Goal: Entertainment & Leisure: Consume media (video, audio)

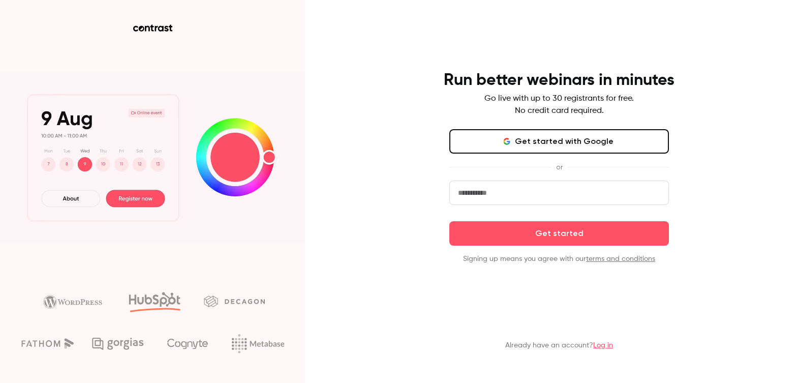
click at [556, 138] on button "Get started with Google" at bounding box center [560, 141] width 220 height 24
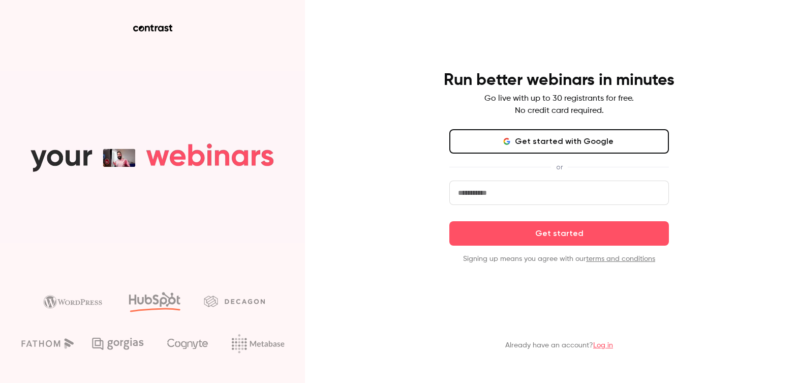
click at [603, 344] on link "Log in" at bounding box center [603, 345] width 20 height 7
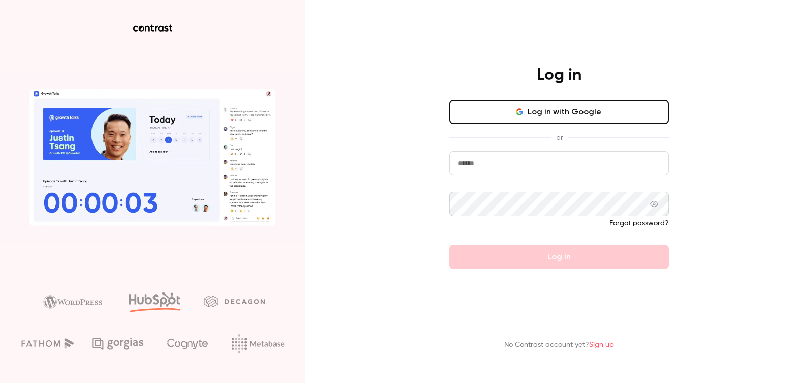
click at [606, 115] on button "Log in with Google" at bounding box center [560, 112] width 220 height 24
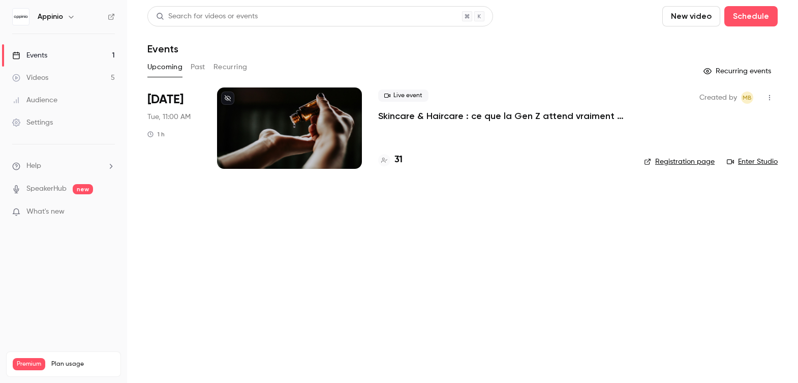
click at [46, 71] on link "Videos 5" at bounding box center [63, 78] width 127 height 22
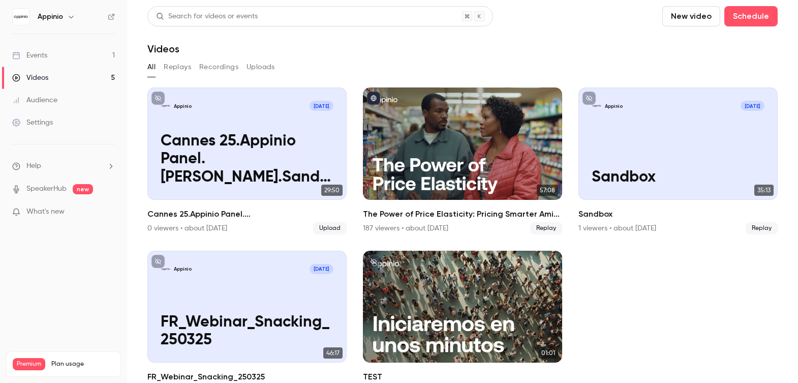
click at [44, 54] on div "Events" at bounding box center [29, 55] width 35 height 10
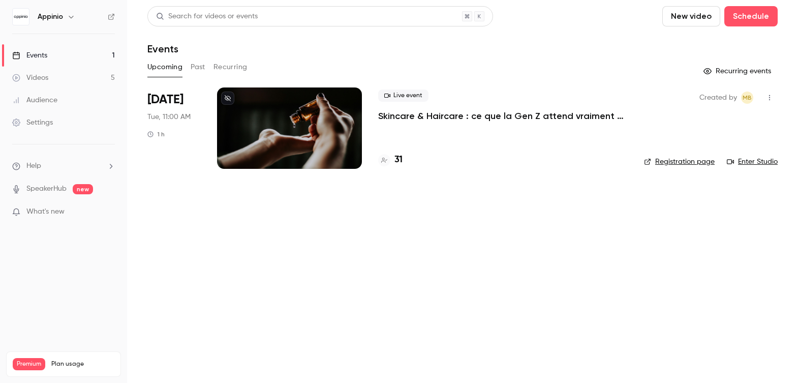
click at [63, 67] on link "Videos 5" at bounding box center [63, 78] width 127 height 22
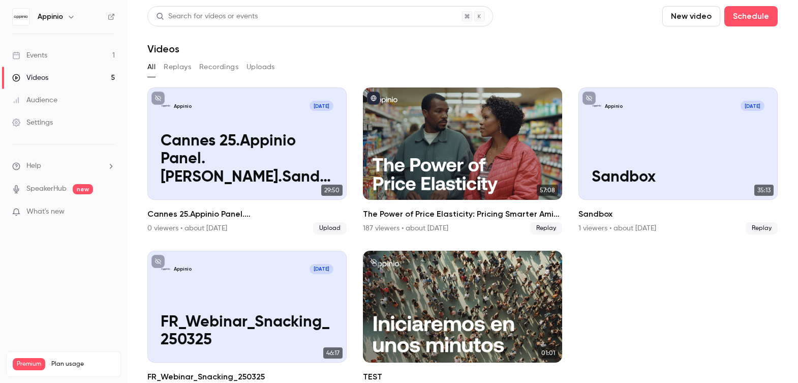
click at [181, 69] on button "Replays" at bounding box center [177, 67] width 27 height 16
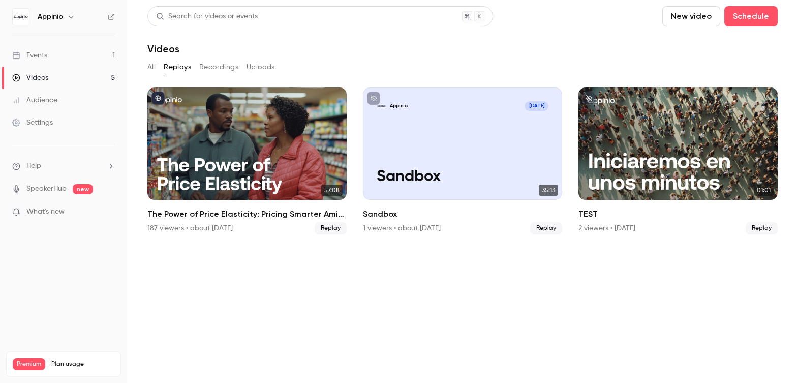
click at [219, 68] on button "Recordings" at bounding box center [218, 67] width 39 height 16
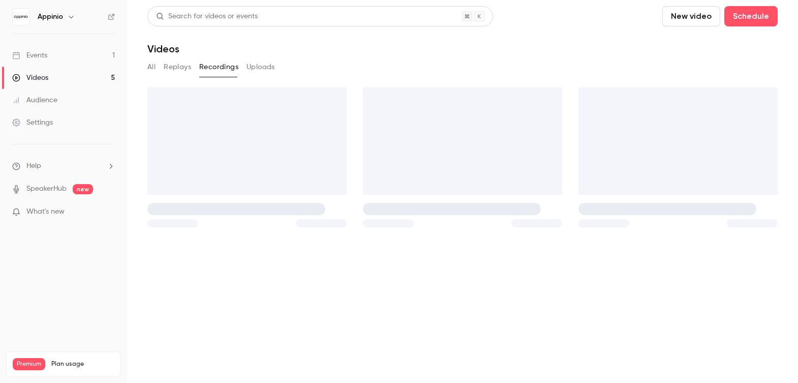
click at [282, 68] on div "All Replays Recordings Uploads" at bounding box center [462, 67] width 631 height 16
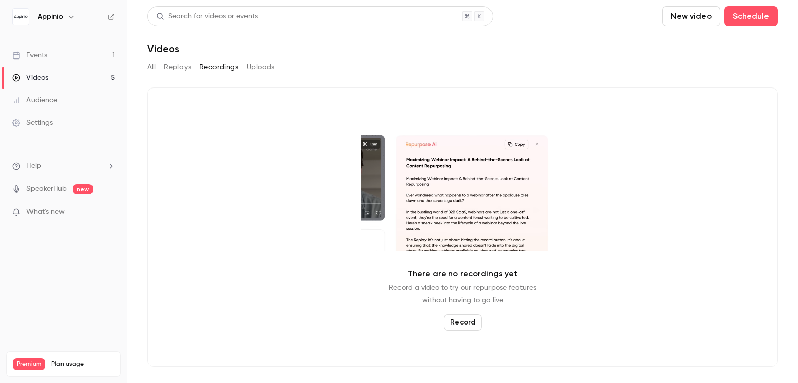
click at [259, 68] on button "Uploads" at bounding box center [261, 67] width 28 height 16
